Goal: Task Accomplishment & Management: Manage account settings

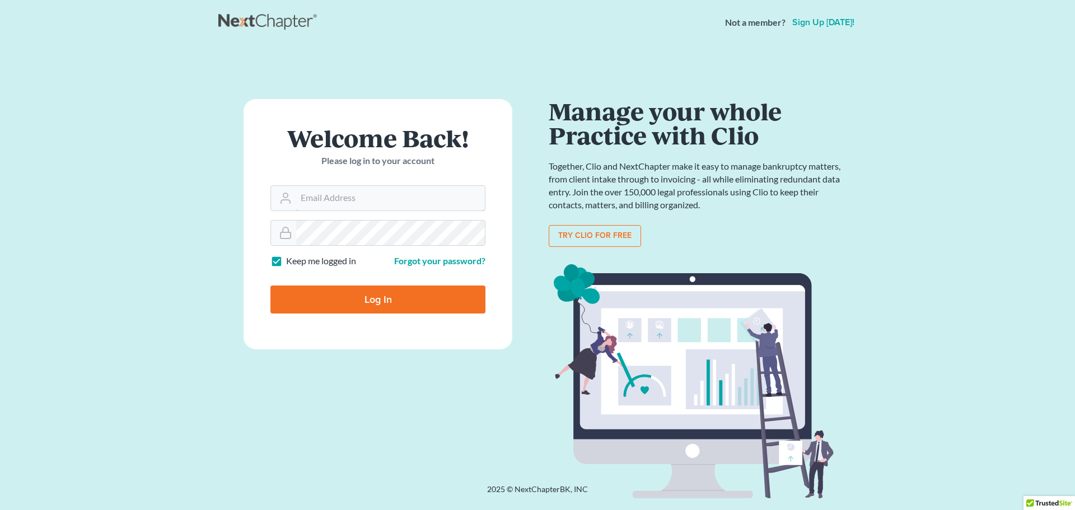
type input "JEALLEY@JDELAWFIRM.COM"
click at [367, 301] on input "Log In" at bounding box center [377, 300] width 215 height 28
type input "Thinking..."
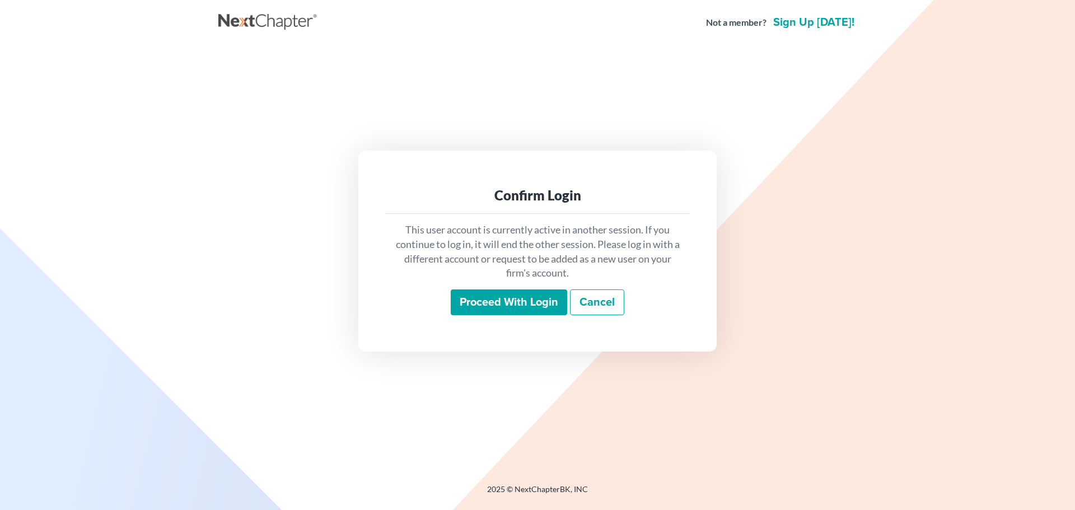
click at [590, 297] on link "Cancel" at bounding box center [597, 302] width 54 height 26
